Goal: Transaction & Acquisition: Purchase product/service

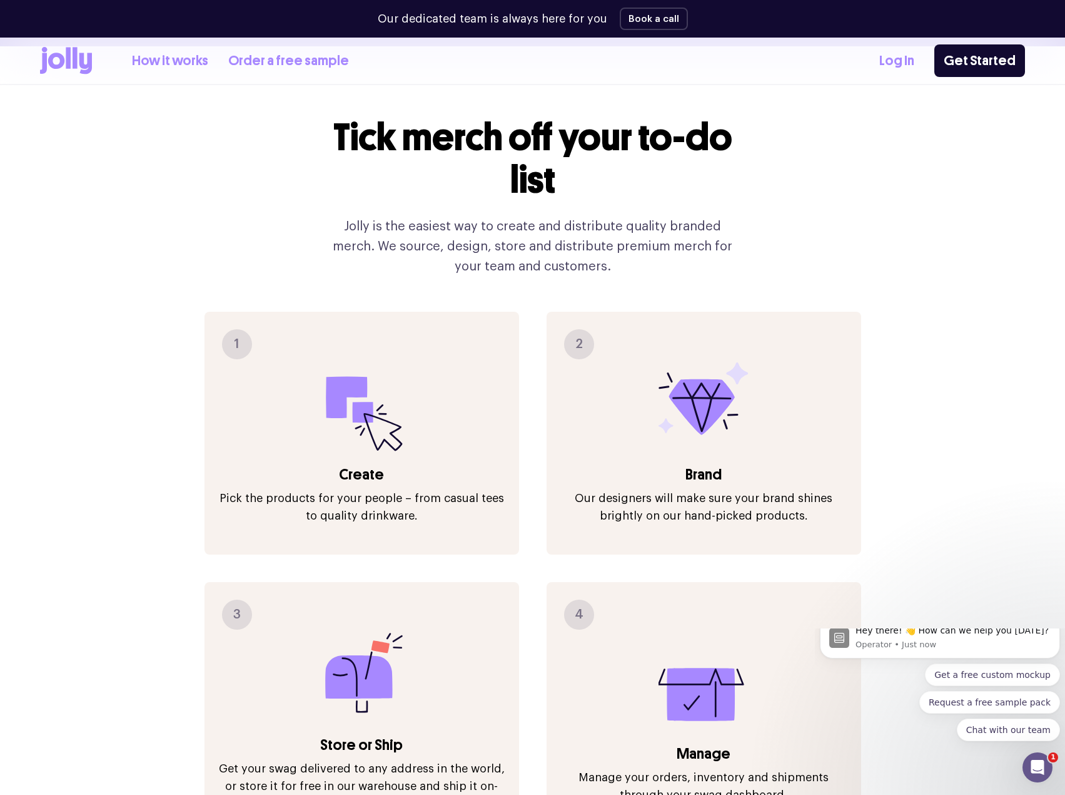
scroll to position [1376, 0]
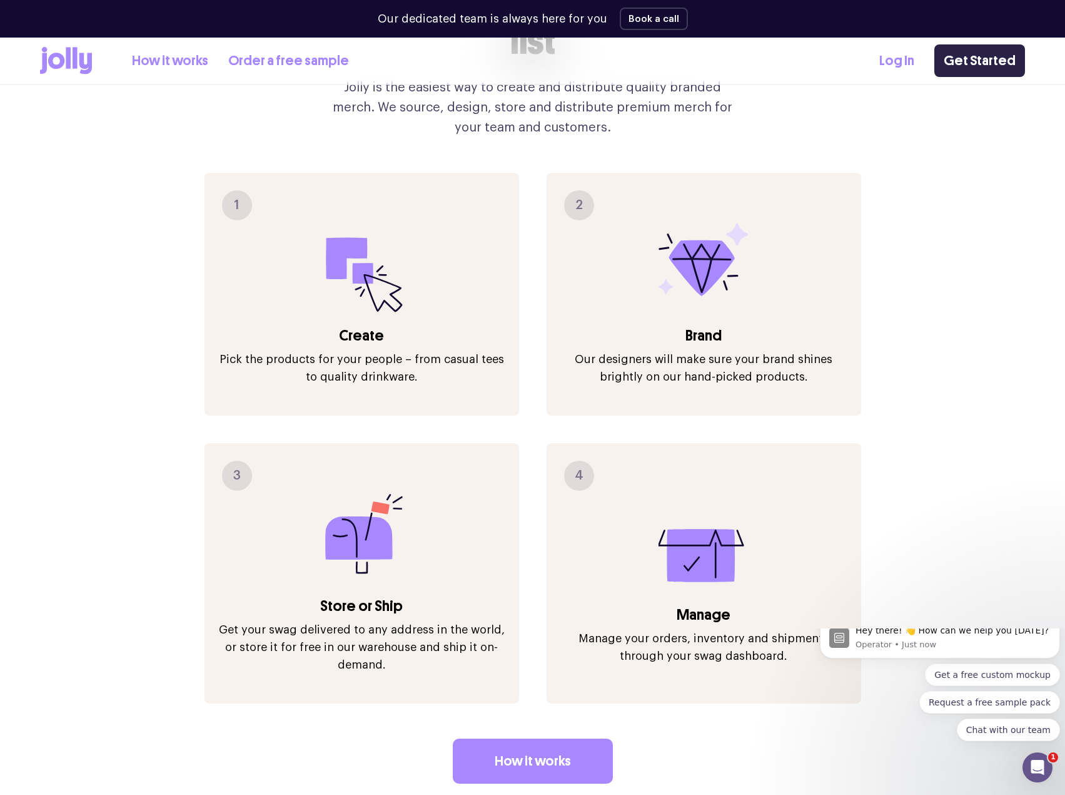
click at [987, 63] on link "Get Started" at bounding box center [980, 60] width 91 height 33
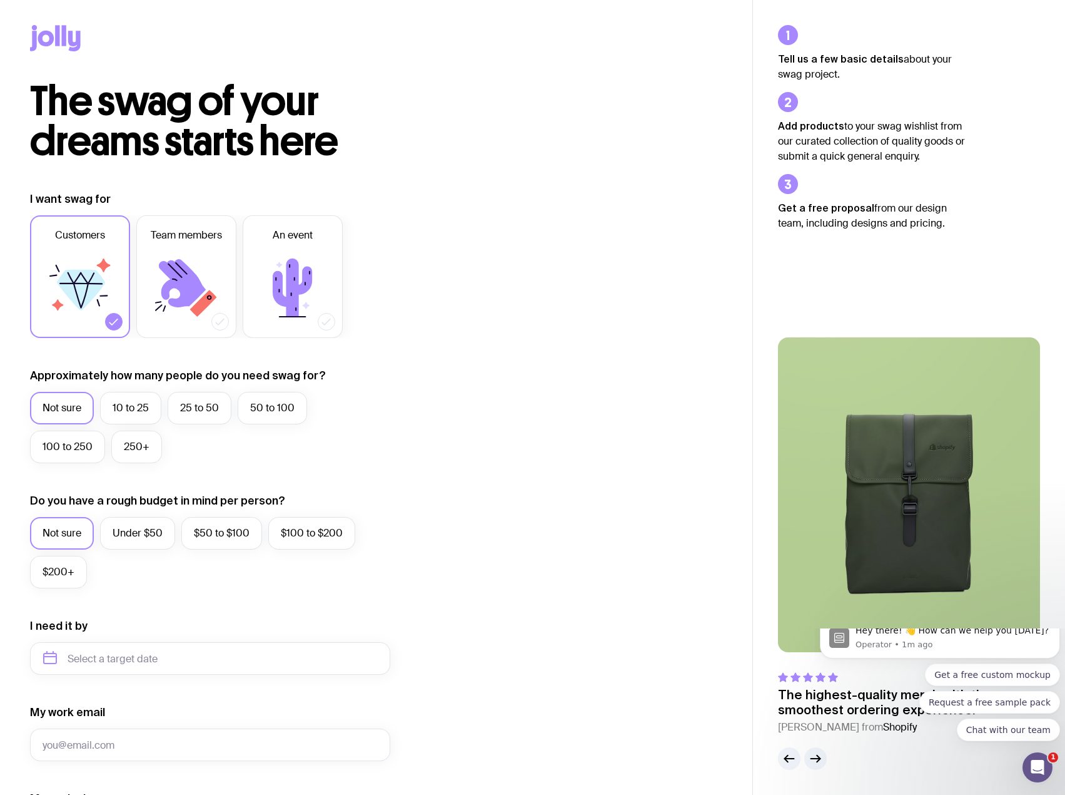
click at [68, 39] on icon at bounding box center [74, 41] width 13 height 21
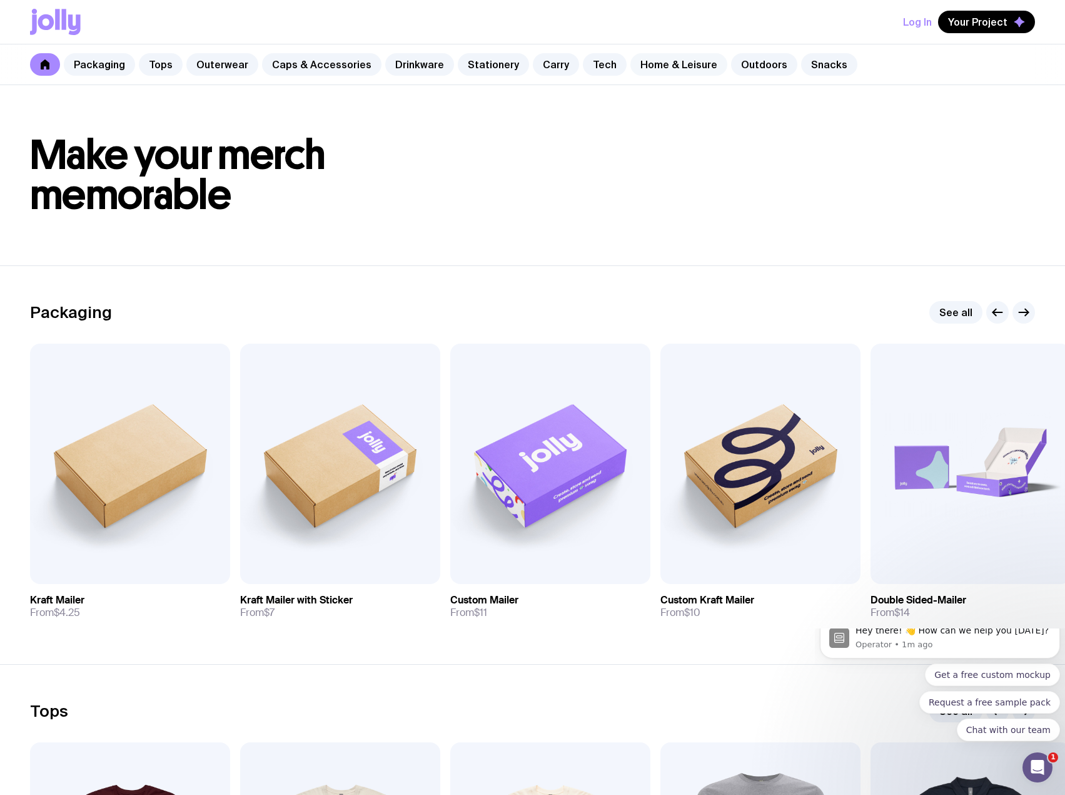
click at [668, 71] on link "Home & Leisure" at bounding box center [679, 64] width 97 height 23
